Goal: Information Seeking & Learning: Learn about a topic

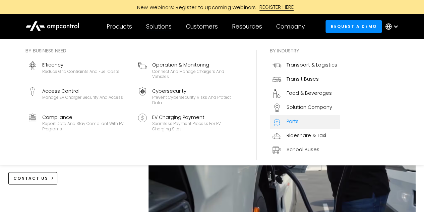
click at [319, 123] on link "Ports" at bounding box center [305, 122] width 70 height 14
